Goal: Task Accomplishment & Management: Manage account settings

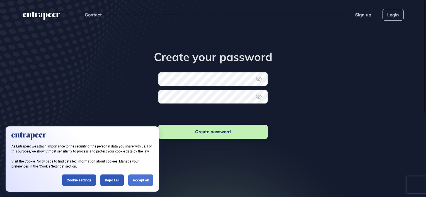
click at [142, 184] on div "Accept all" at bounding box center [140, 180] width 25 height 11
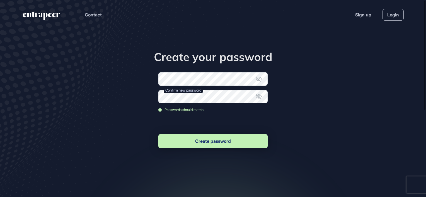
click at [203, 136] on button "Create password" at bounding box center [212, 141] width 109 height 14
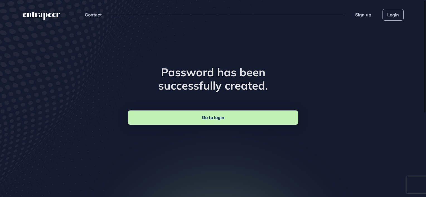
click at [216, 122] on link "Go to login" at bounding box center [213, 118] width 170 height 14
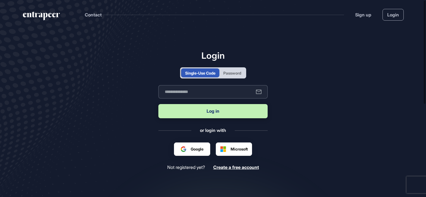
click at [208, 91] on input "text" at bounding box center [212, 91] width 109 height 13
type input "**********"
click at [221, 115] on button "Log in" at bounding box center [212, 111] width 109 height 14
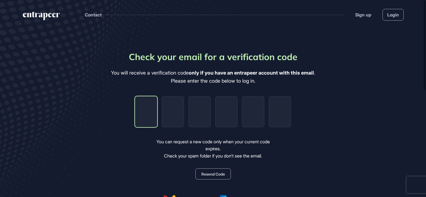
type input "*"
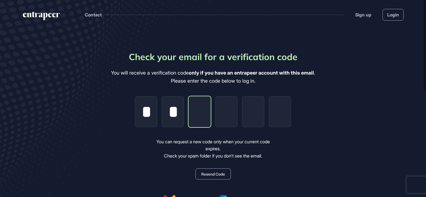
type input "*"
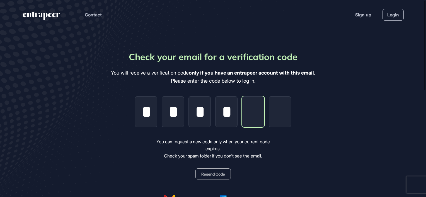
type input "*"
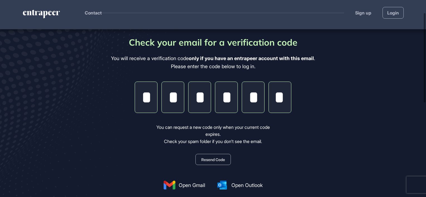
scroll to position [28, 0]
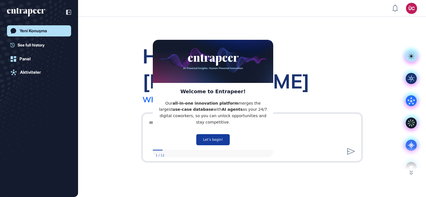
click at [216, 137] on button "Let’s begin!" at bounding box center [212, 139] width 33 height 11
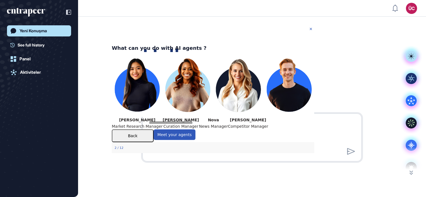
click at [311, 28] on icon "Close Preview" at bounding box center [311, 29] width 2 height 2
